Goal: Find specific page/section: Find specific page/section

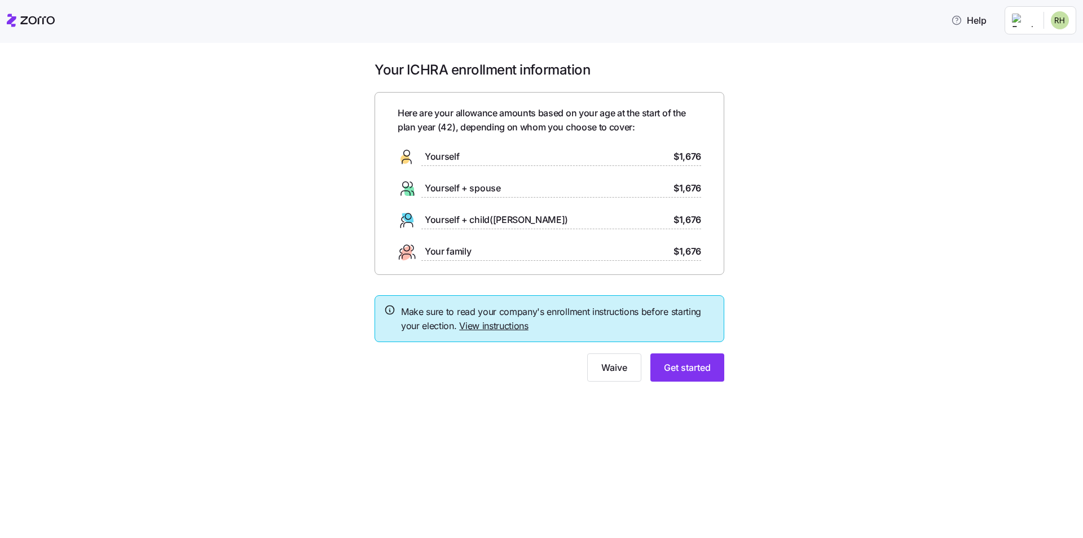
click at [1036, 21] on html "Help Your ICHRA enrollment information Here are your allowance amounts based on…" at bounding box center [541, 309] width 1083 height 618
click at [1014, 54] on div "Admin view" at bounding box center [1022, 51] width 59 height 12
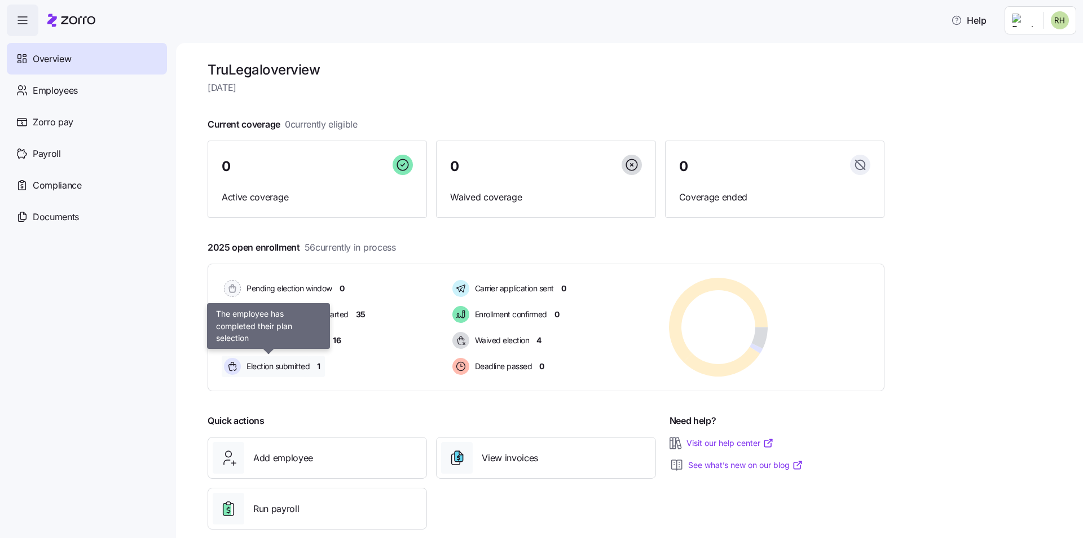
click at [269, 367] on span "Election submitted" at bounding box center [276, 366] width 67 height 11
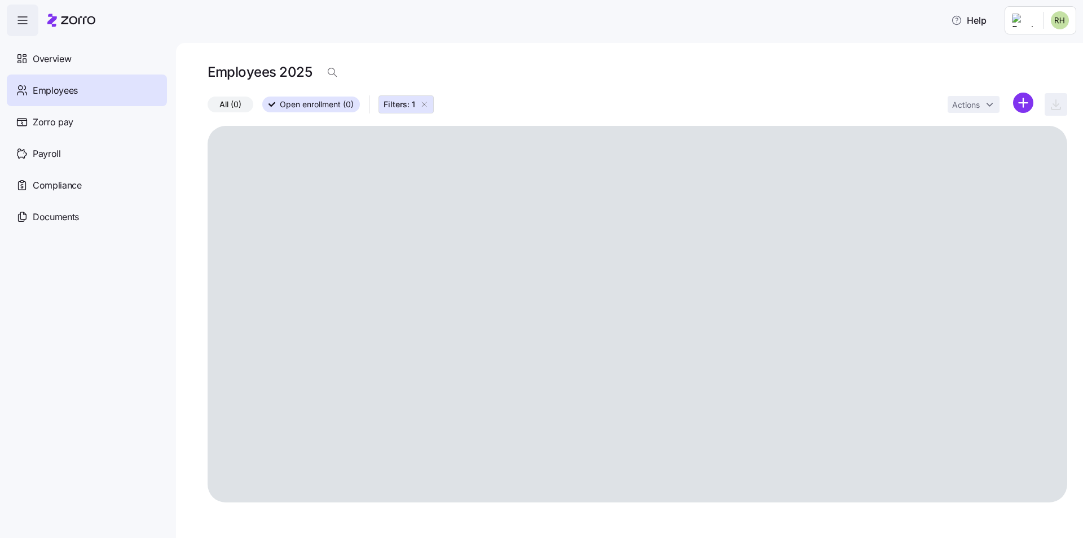
click at [238, 100] on span "All (0)" at bounding box center [230, 104] width 22 height 15
click at [208, 107] on input "All (0)" at bounding box center [208, 107] width 0 height 0
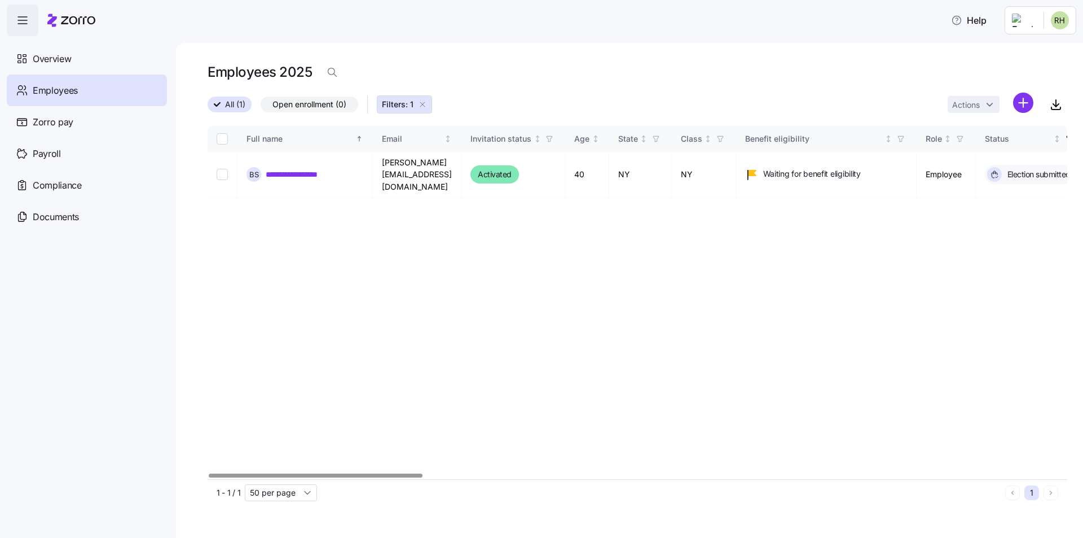
click at [571, 271] on div "**********" at bounding box center [638, 302] width 860 height 353
click at [41, 51] on div "Overview" at bounding box center [87, 59] width 160 height 32
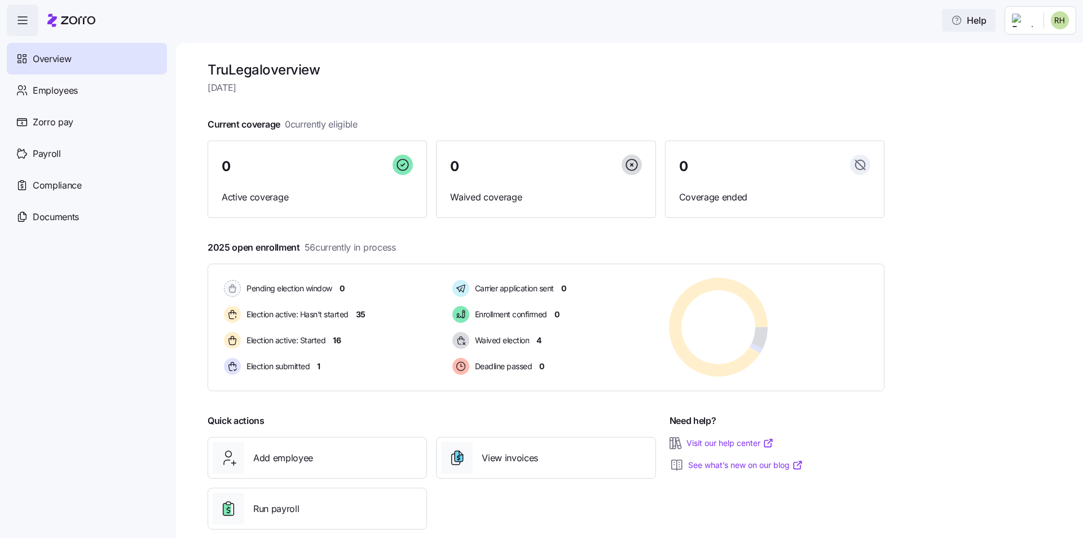
click at [956, 21] on button "Help" at bounding box center [969, 20] width 54 height 23
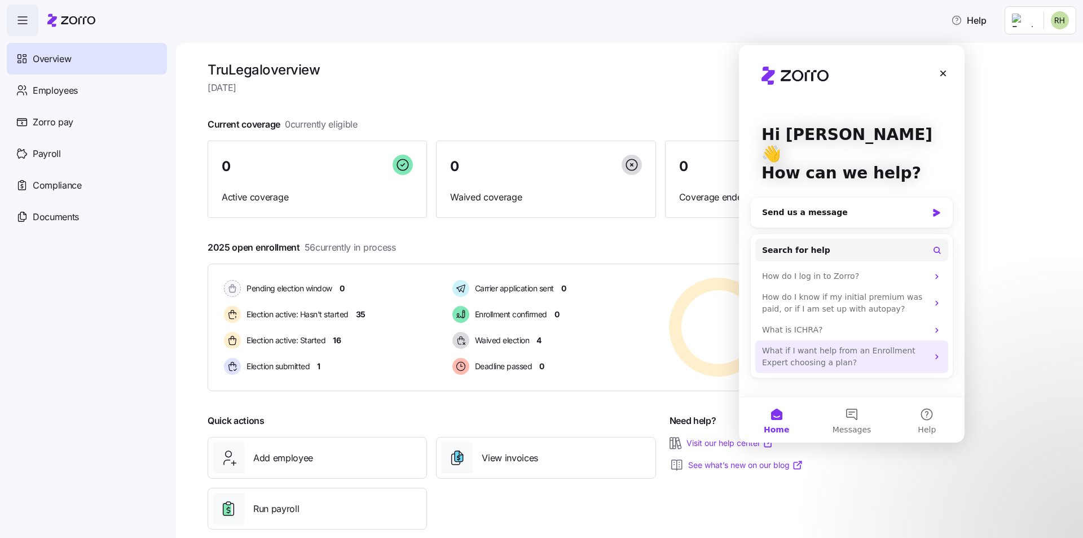
click at [860, 345] on div "What if I want help from an Enrollment Expert choosing a plan?" at bounding box center [845, 357] width 166 height 24
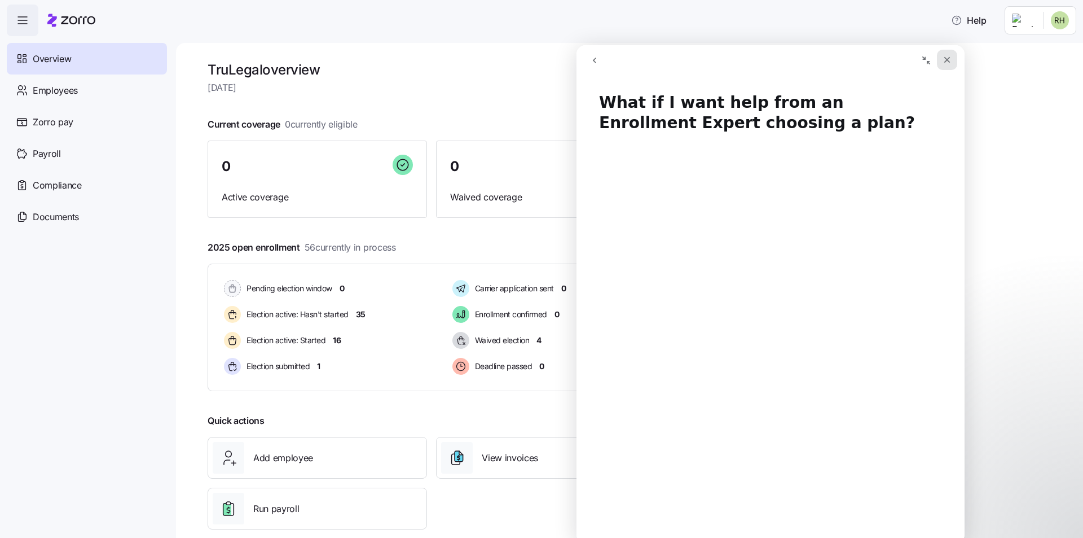
click at [944, 64] on icon "Close" at bounding box center [947, 59] width 9 height 9
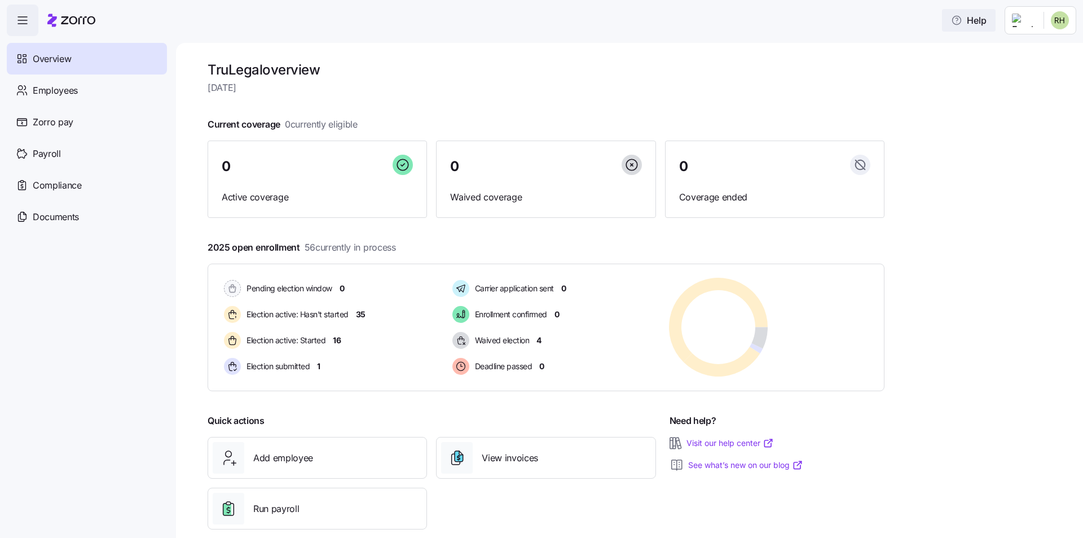
click at [977, 19] on span "Help" at bounding box center [969, 21] width 36 height 14
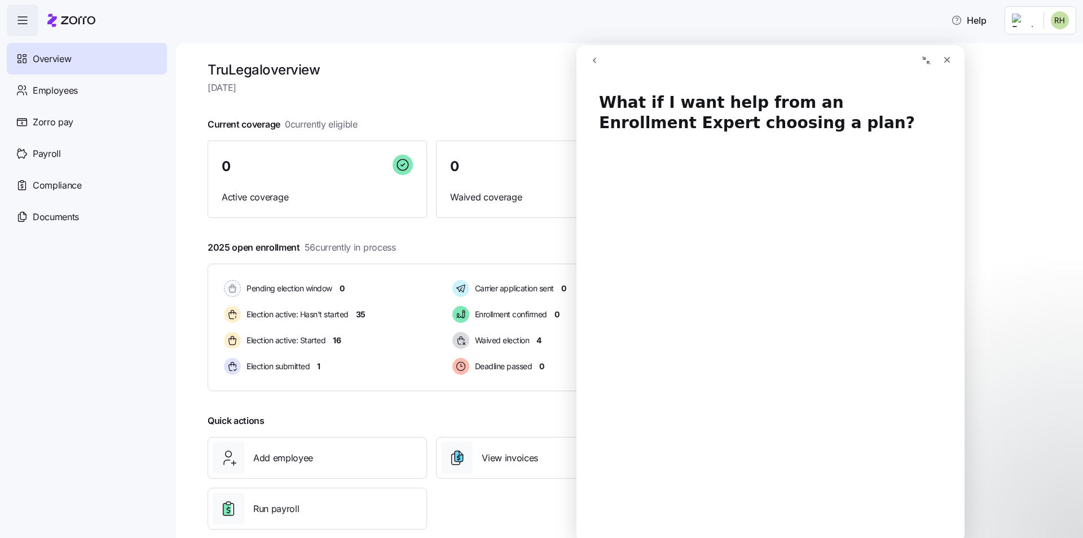
click at [595, 59] on icon "go back" at bounding box center [594, 60] width 9 height 9
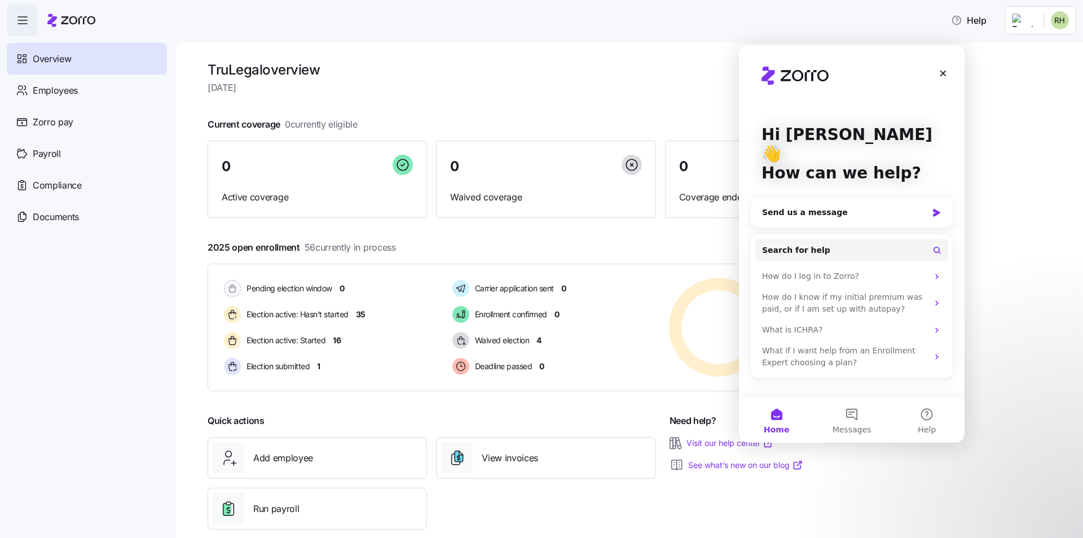
click at [559, 110] on div at bounding box center [546, 106] width 677 height 18
click at [945, 74] on icon "Close" at bounding box center [943, 73] width 9 height 9
